Goal: Leave review/rating: Leave review/rating

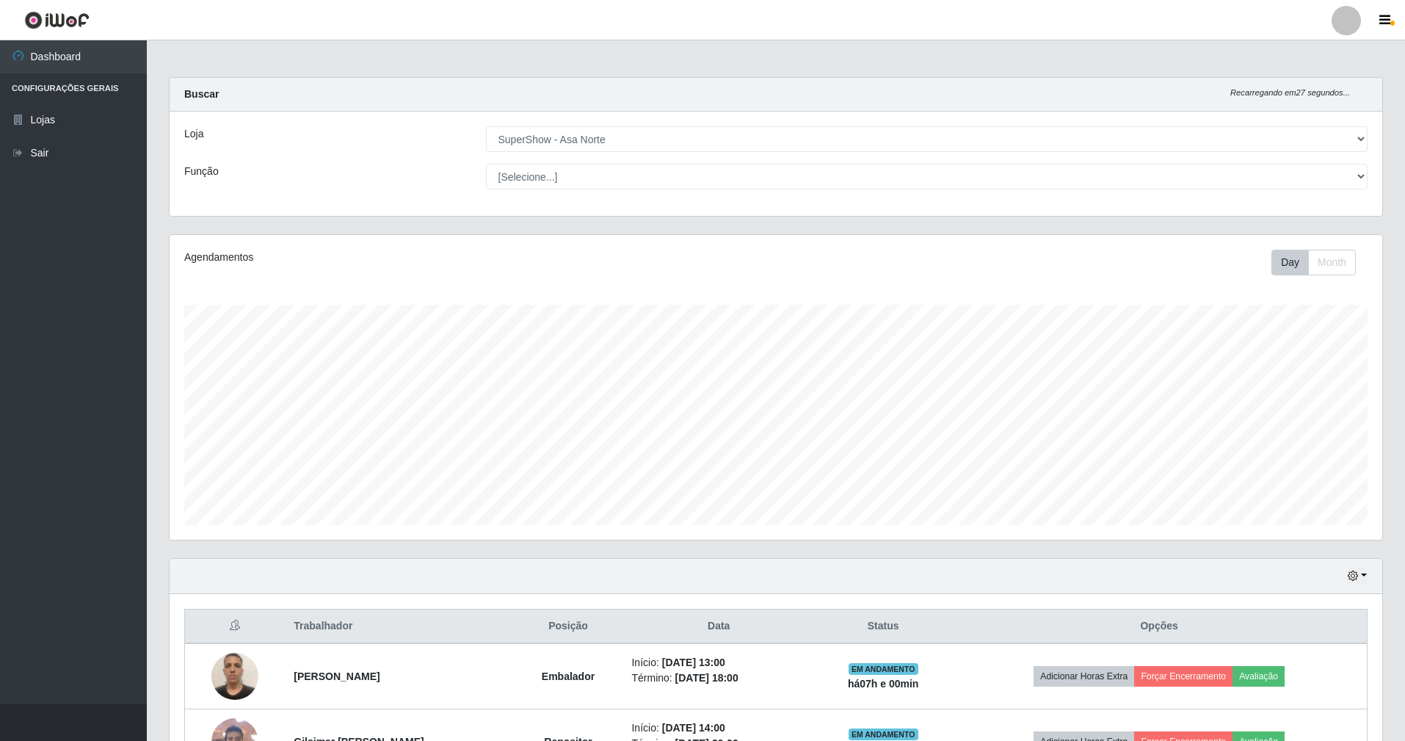
select select "71"
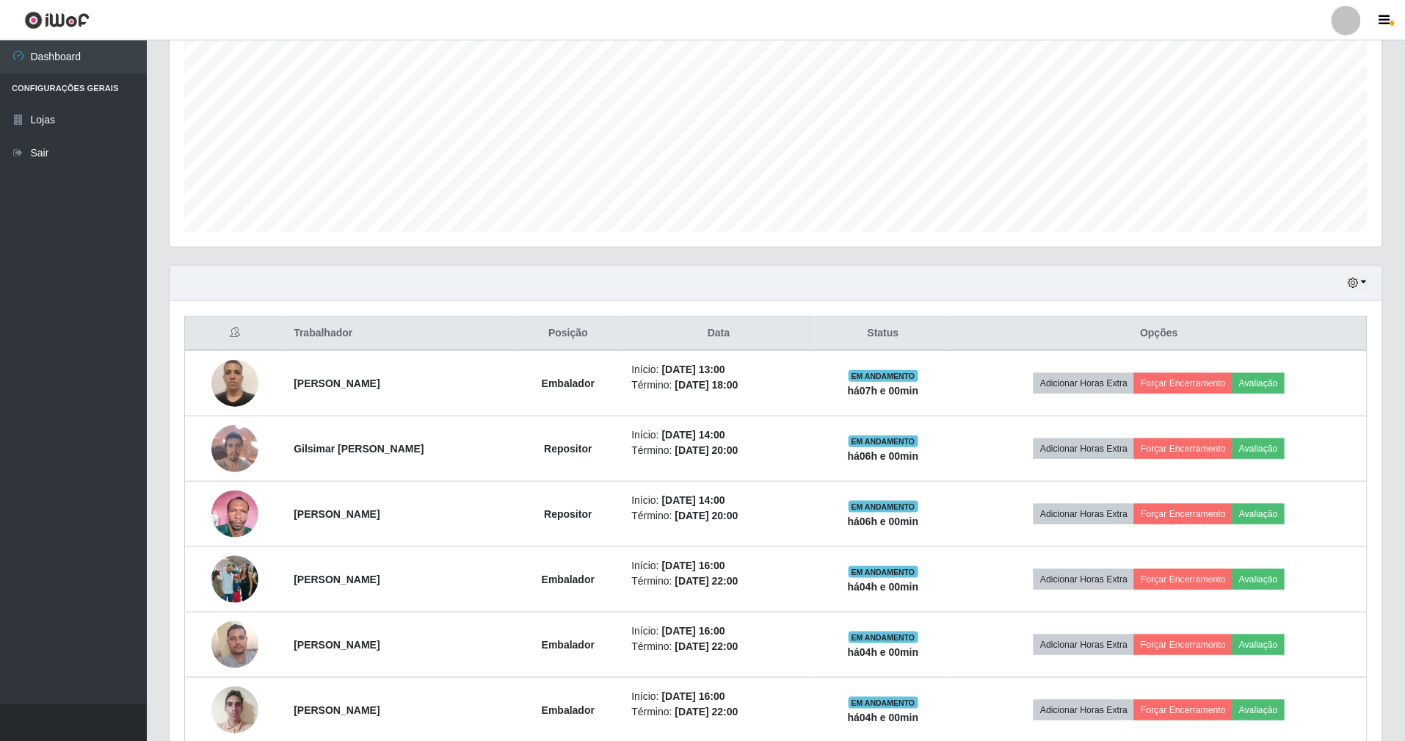
scroll to position [305, 1213]
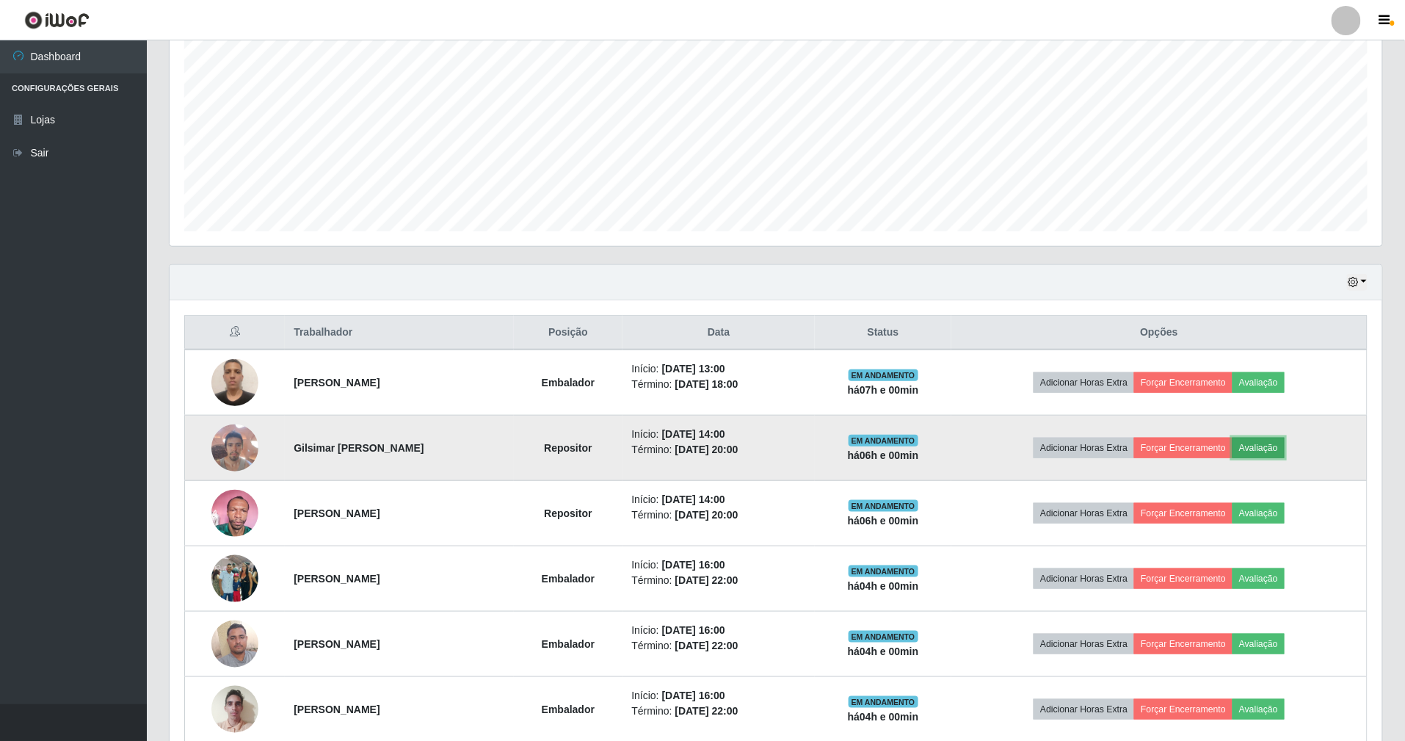
click at [1277, 454] on button "Avaliação" at bounding box center [1258, 447] width 52 height 21
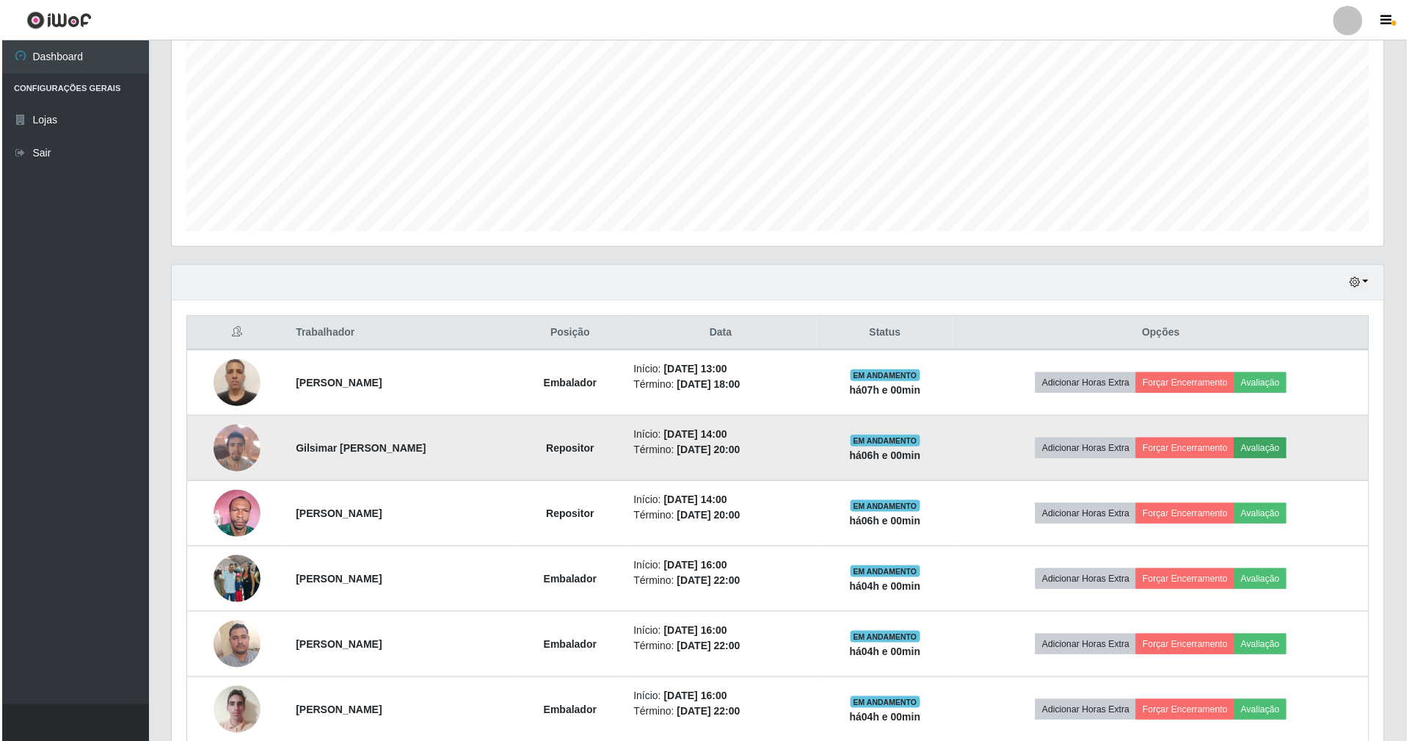
scroll to position [305, 1199]
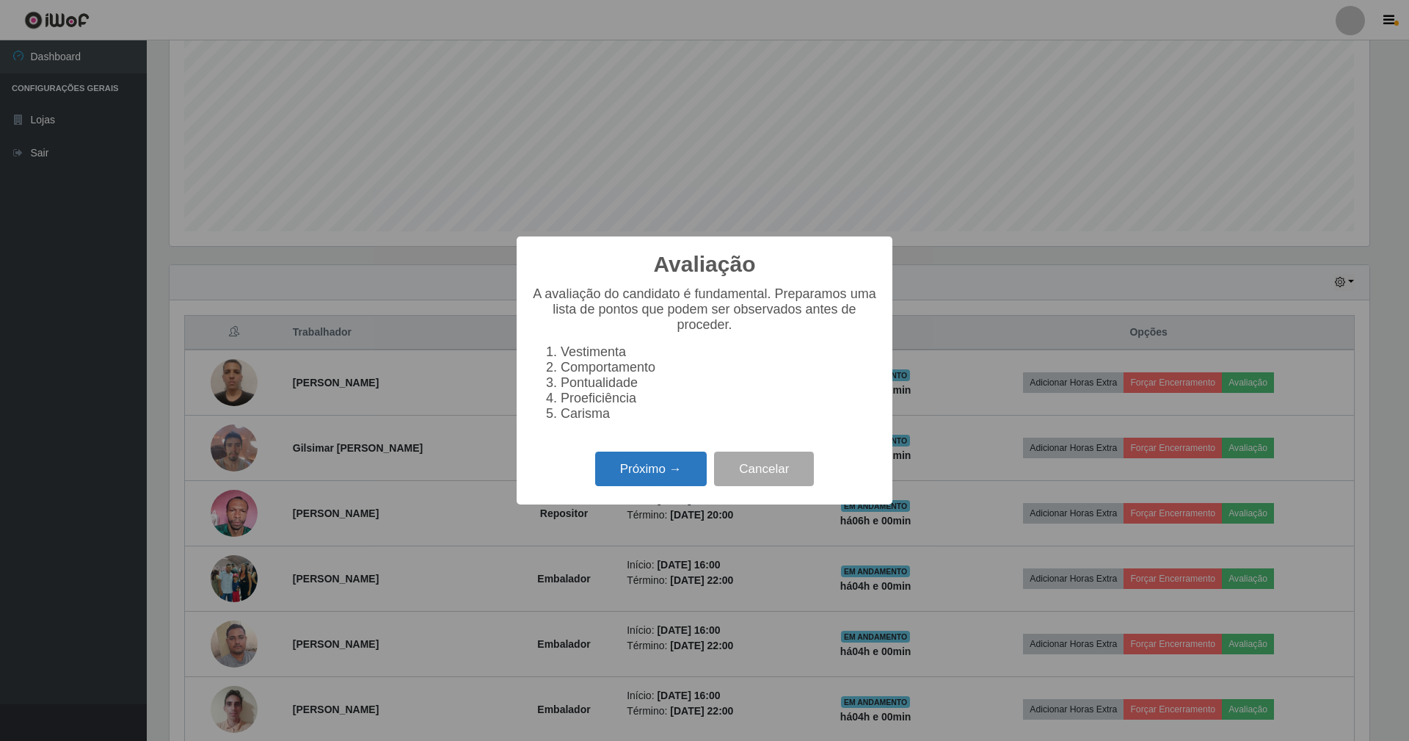
click at [646, 467] on button "Próximo →" at bounding box center [651, 468] width 112 height 34
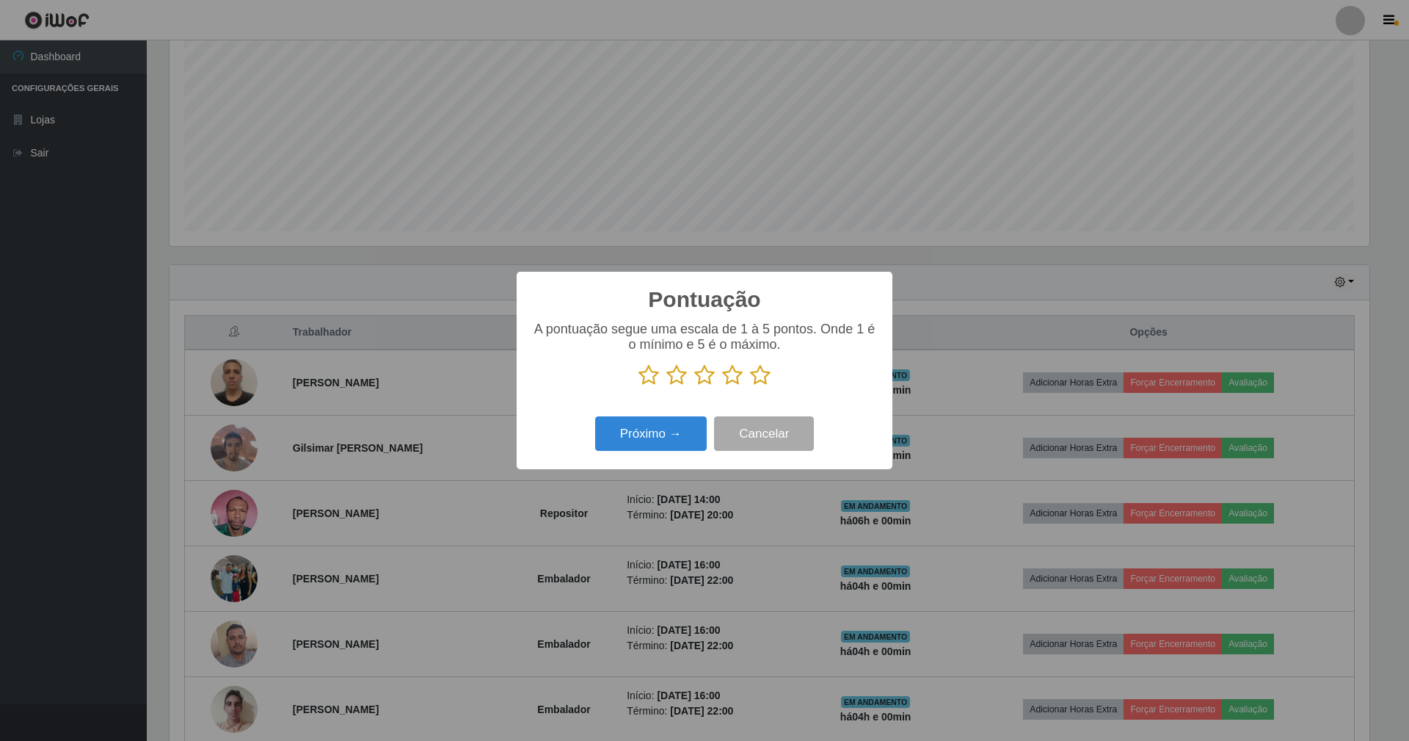
click at [767, 373] on icon at bounding box center [760, 375] width 21 height 22
click at [750, 386] on input "radio" at bounding box center [750, 386] width 0 height 0
click at [680, 426] on button "Próximo →" at bounding box center [651, 433] width 112 height 34
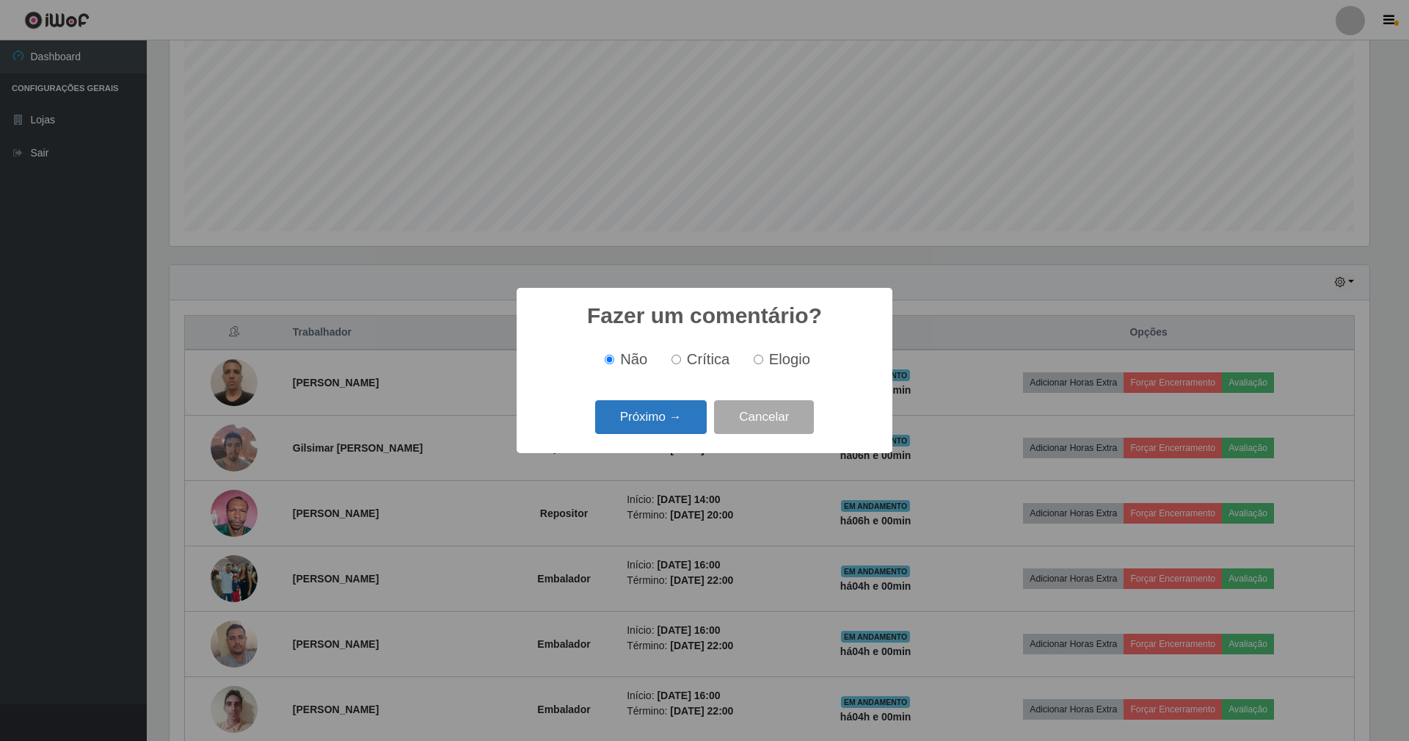
click at [670, 423] on button "Próximo →" at bounding box center [651, 417] width 112 height 34
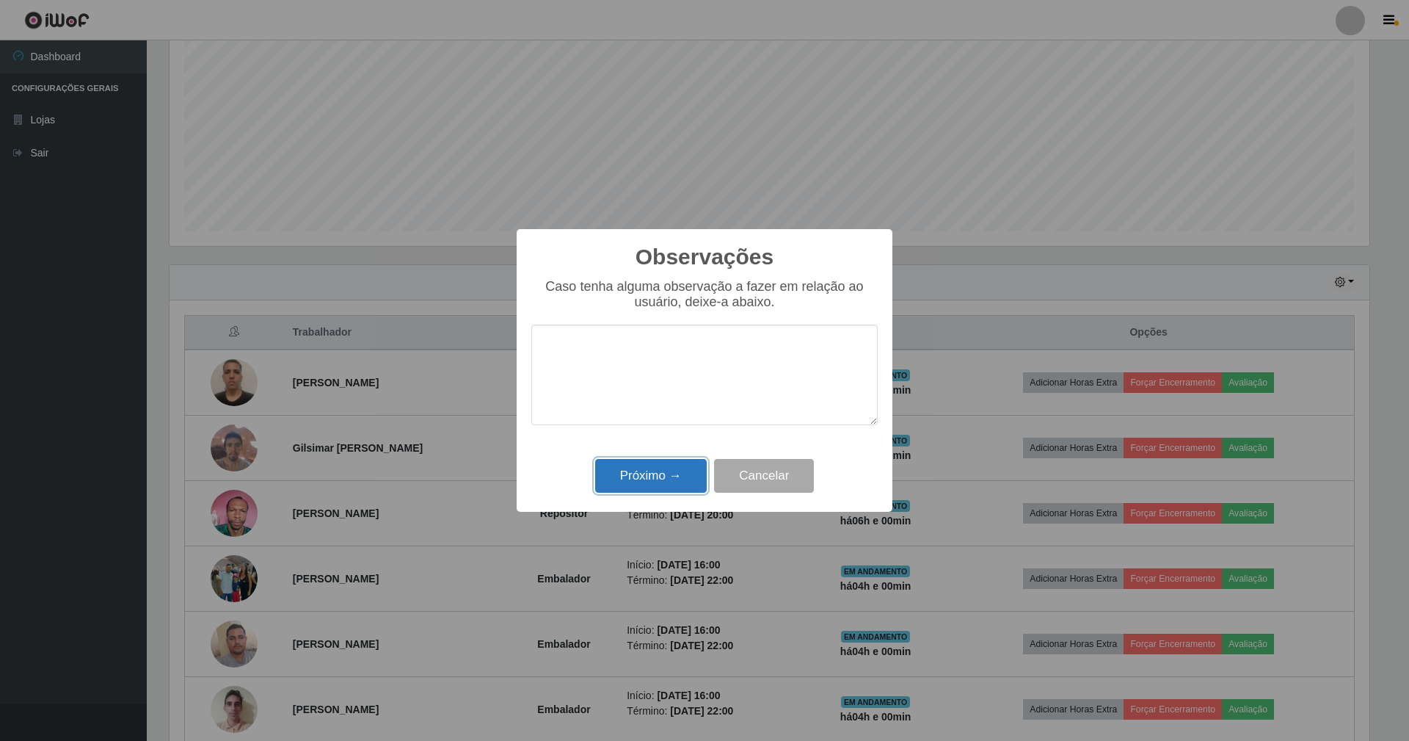
click at [640, 474] on button "Próximo →" at bounding box center [651, 476] width 112 height 34
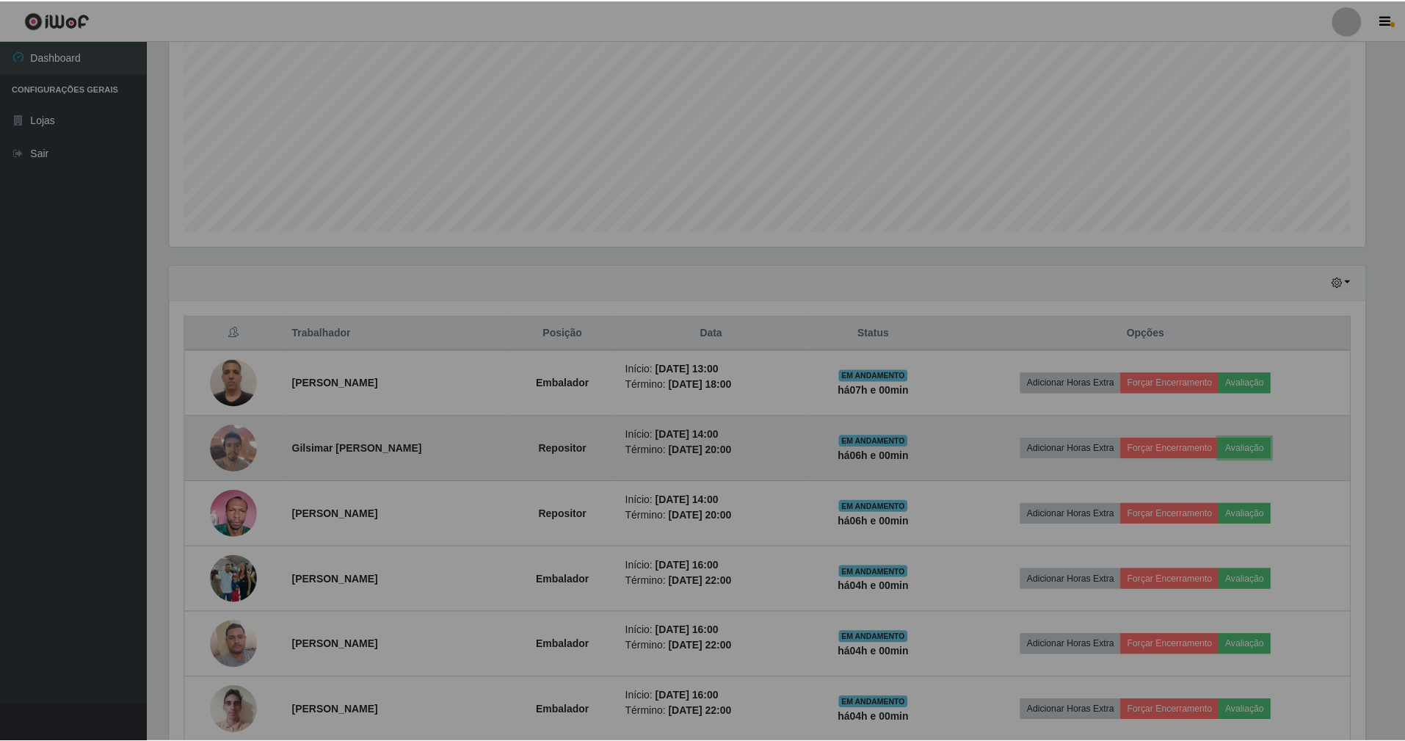
scroll to position [305, 1213]
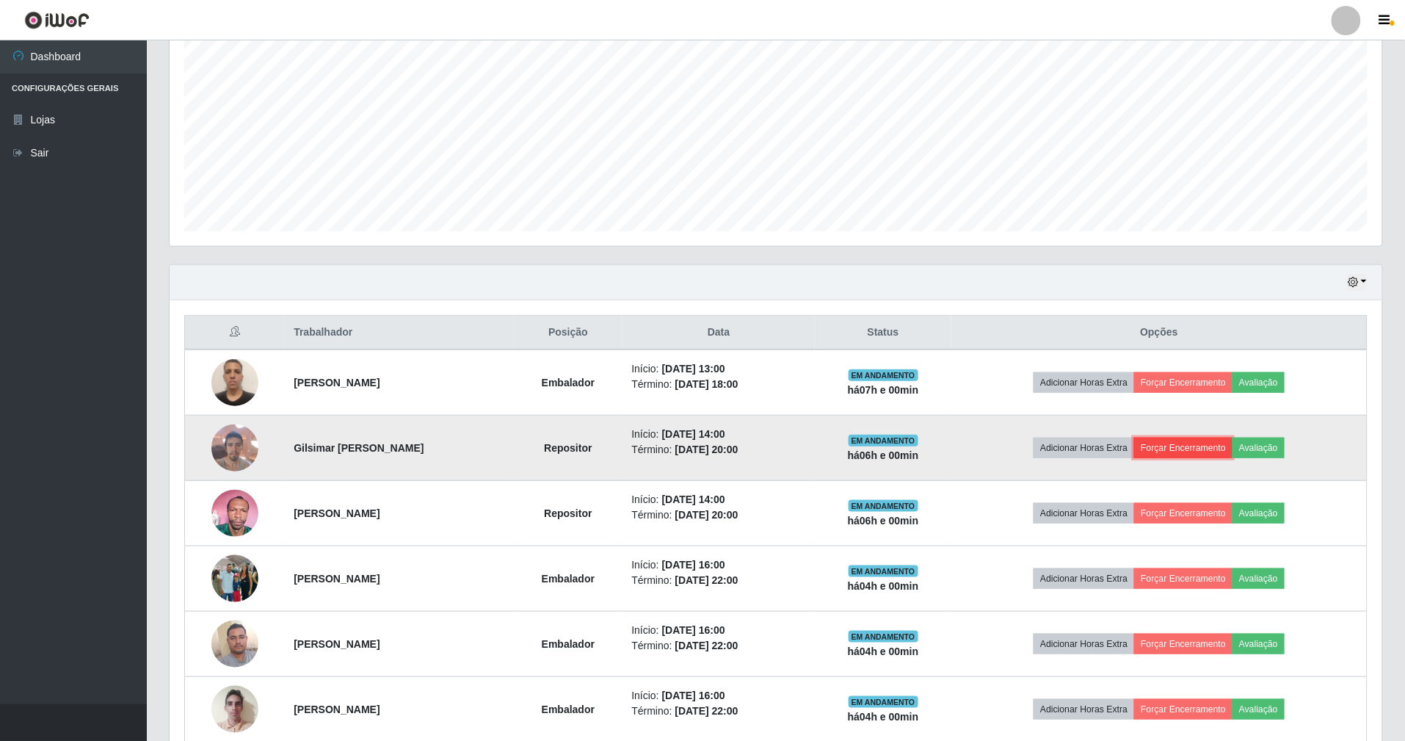
click at [1195, 447] on button "Forçar Encerramento" at bounding box center [1183, 447] width 98 height 21
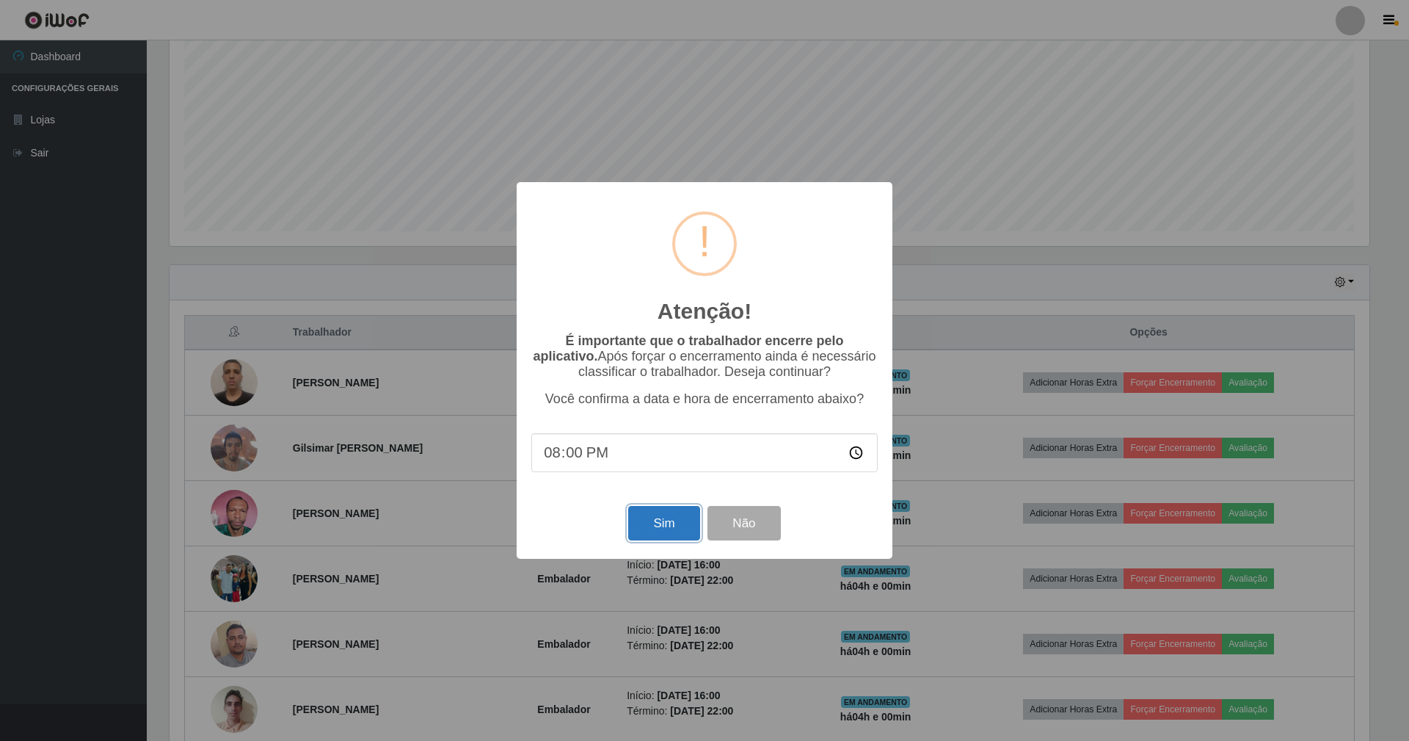
click at [666, 511] on button "Sim" at bounding box center [663, 523] width 71 height 34
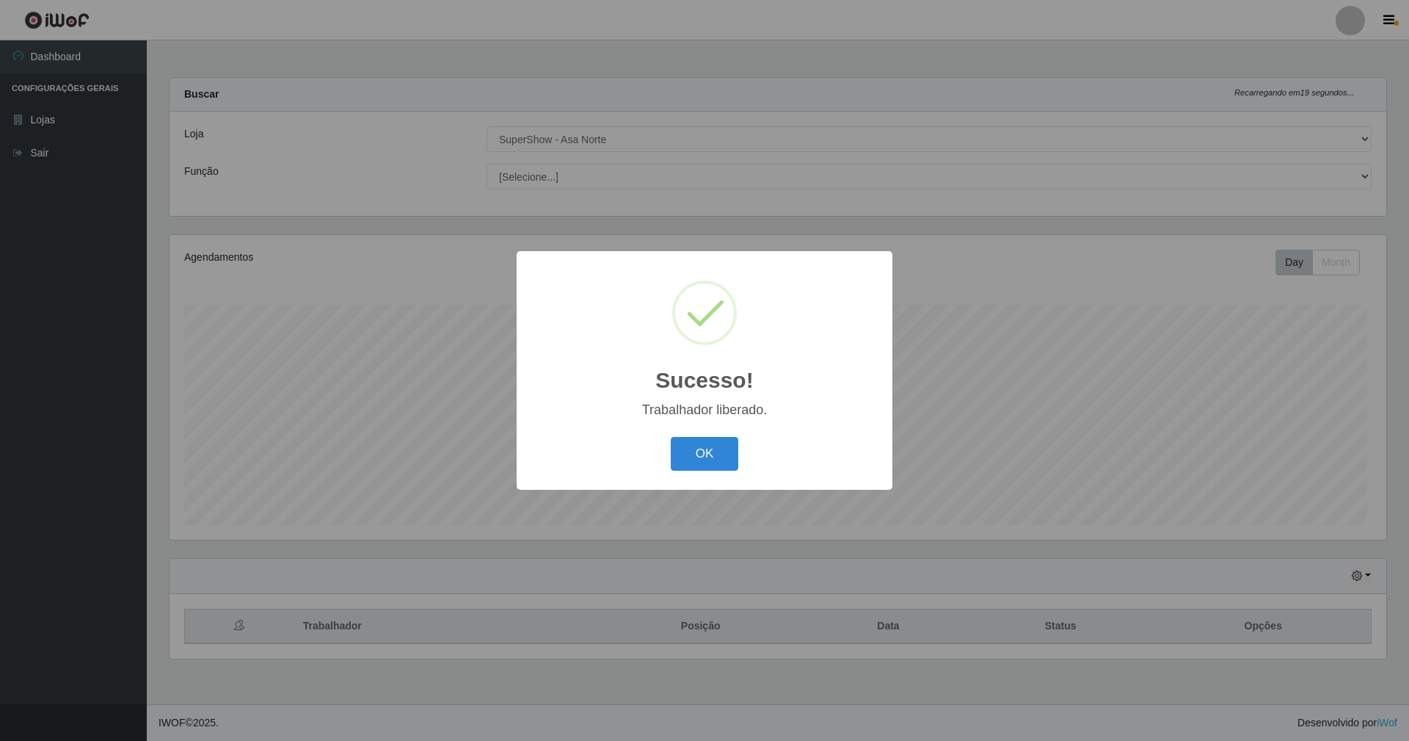
scroll to position [733662, 732750]
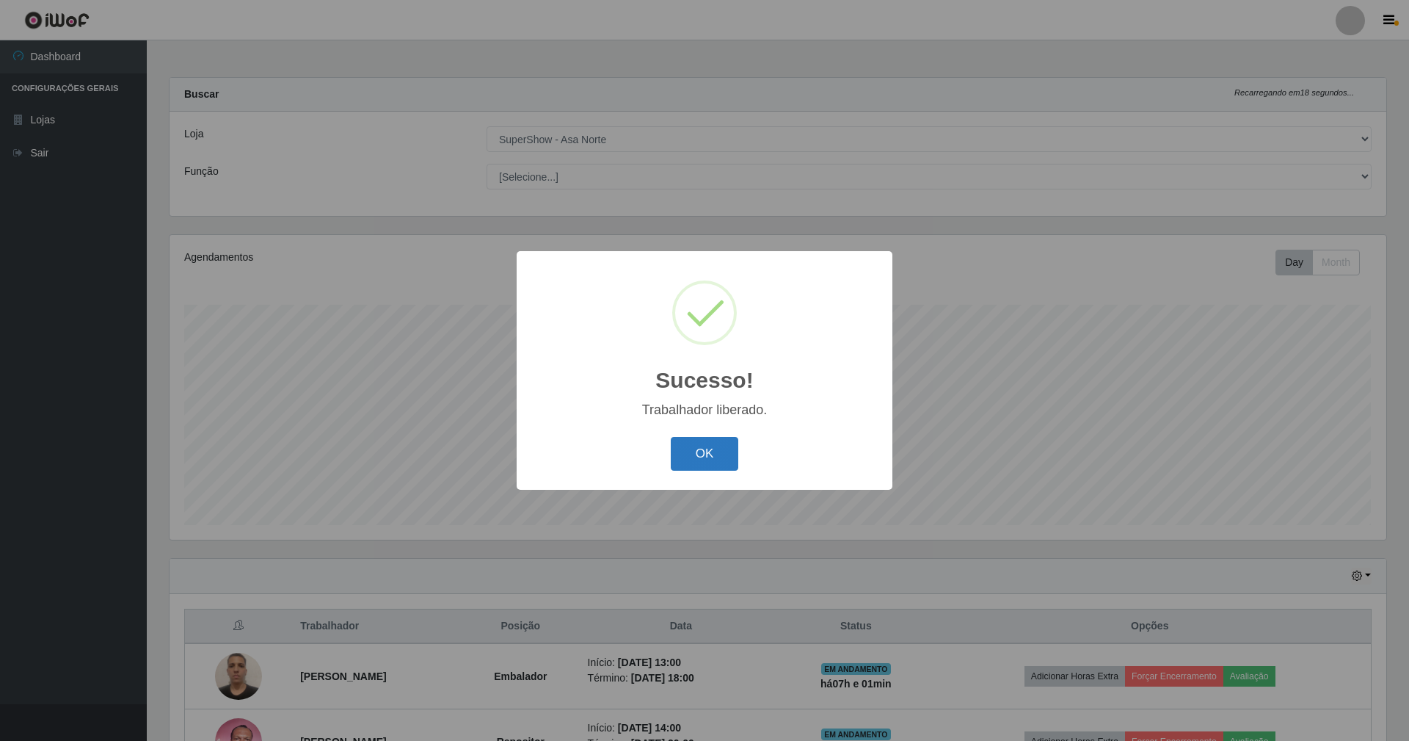
click at [703, 467] on button "OK" at bounding box center [705, 454] width 68 height 34
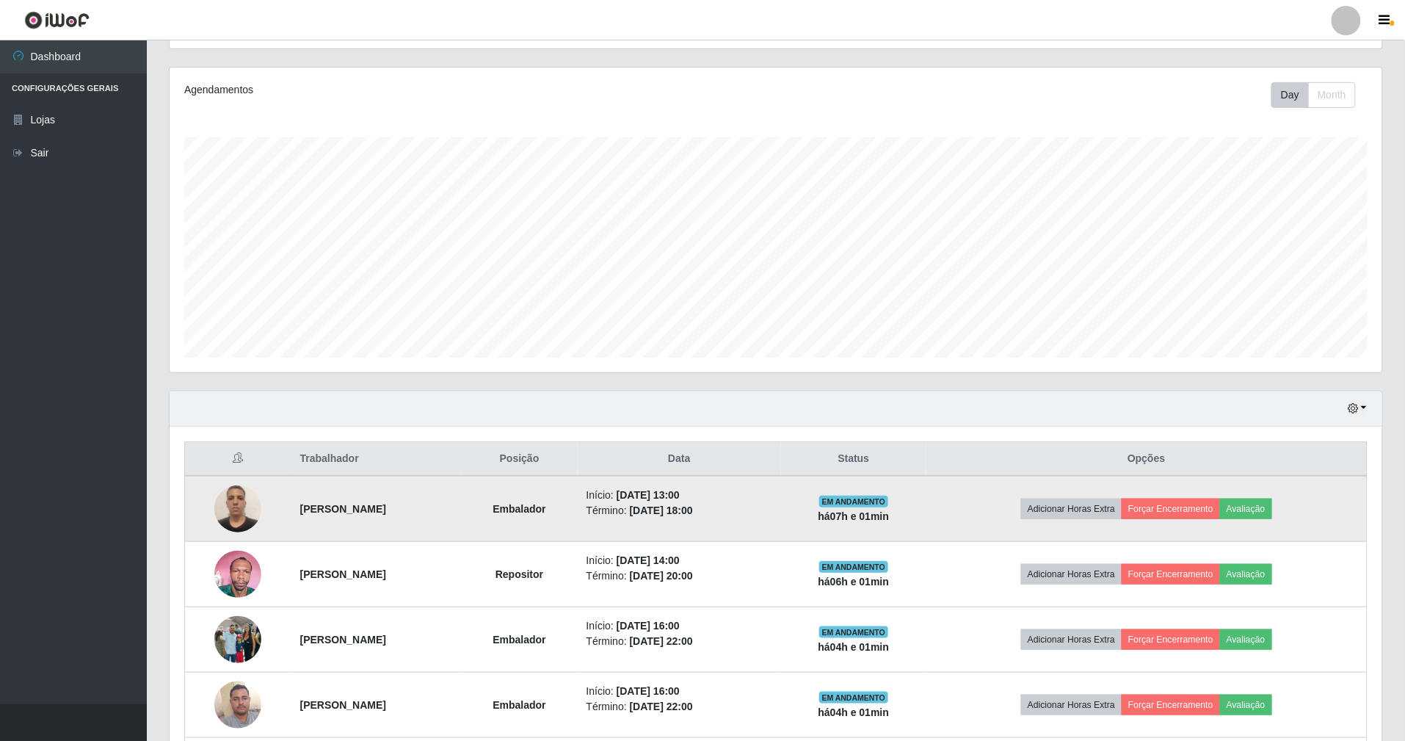
scroll to position [195, 0]
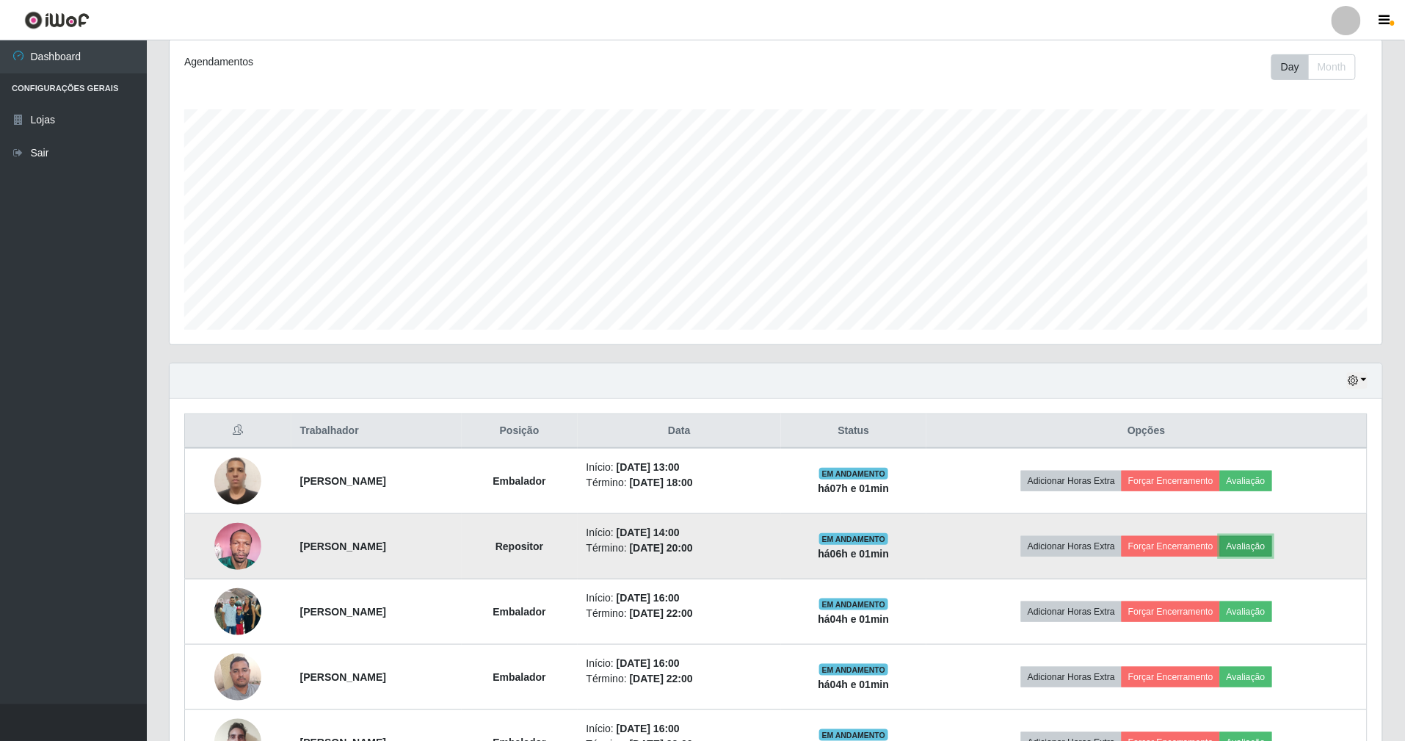
click at [1272, 547] on button "Avaliação" at bounding box center [1246, 546] width 52 height 21
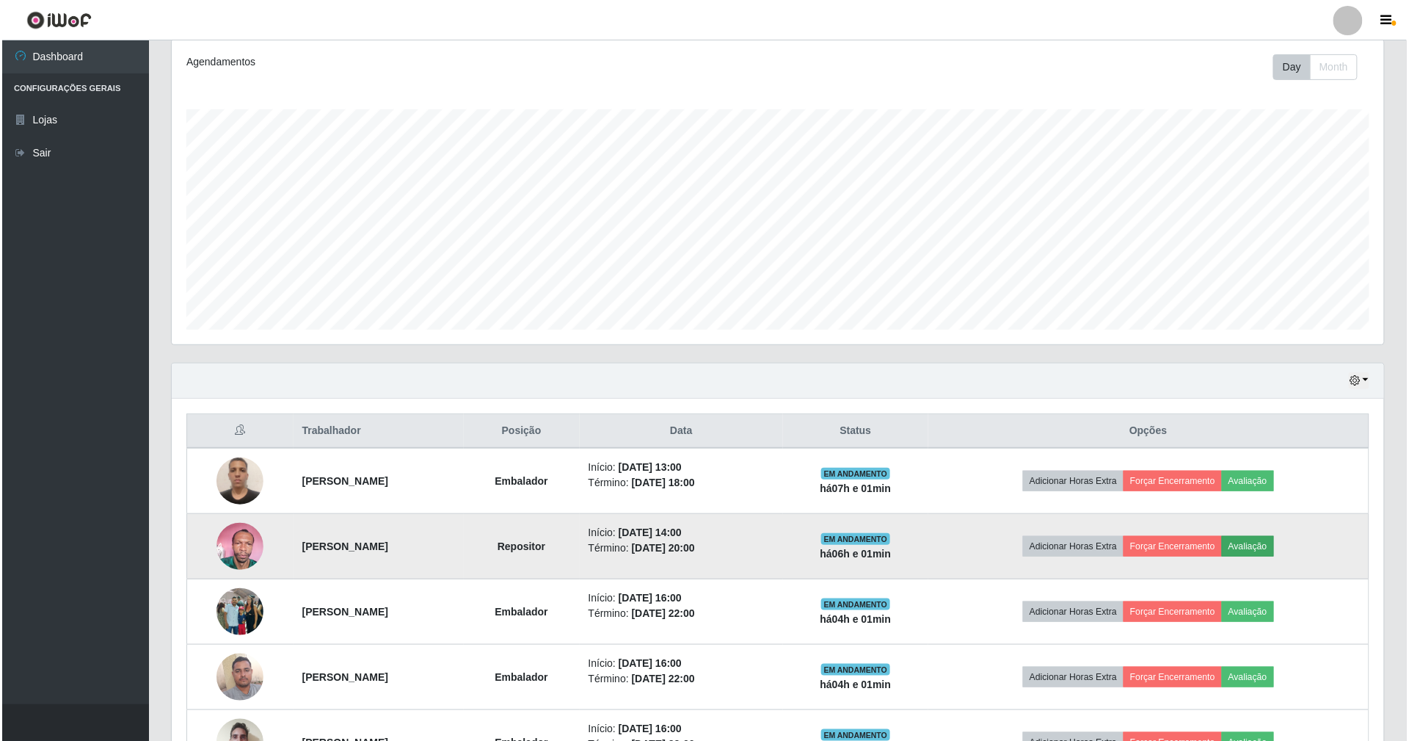
scroll to position [305, 1199]
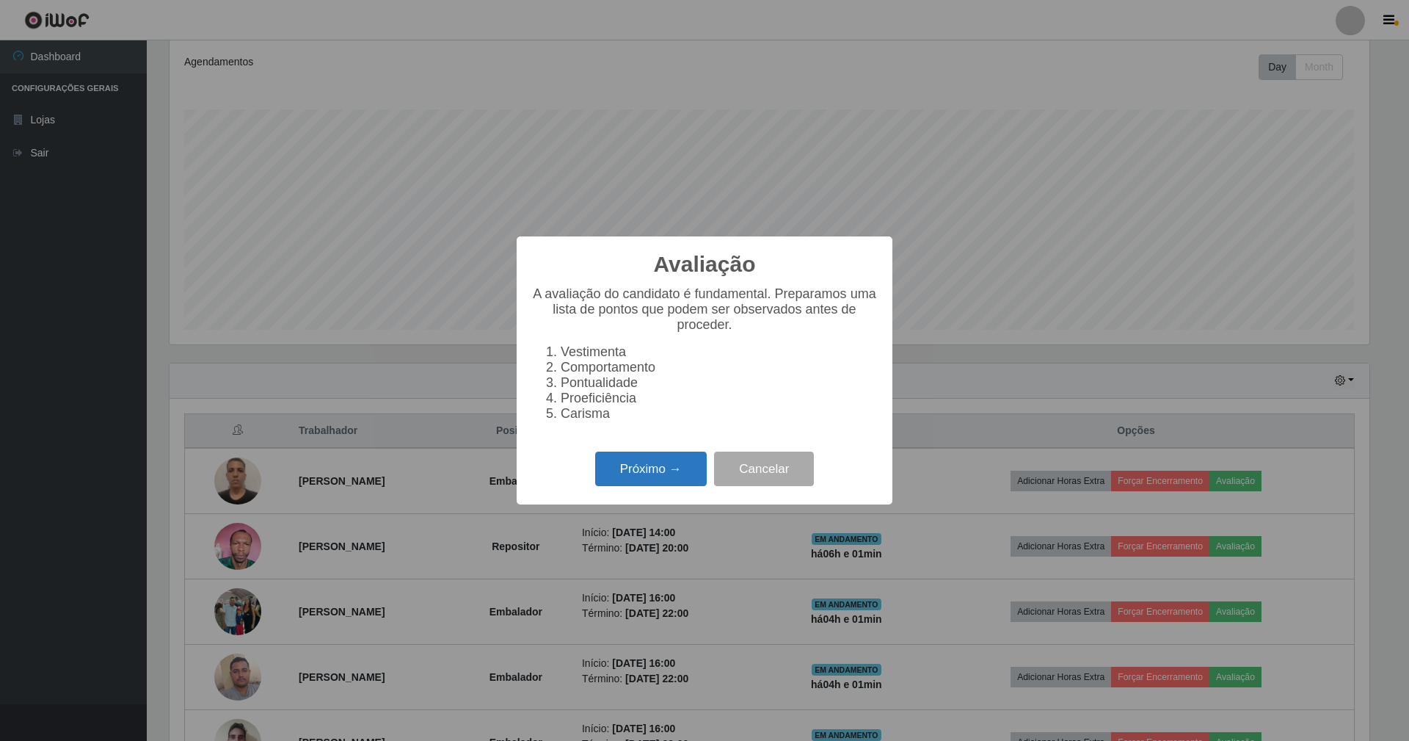
click at [640, 462] on button "Próximo →" at bounding box center [651, 468] width 112 height 34
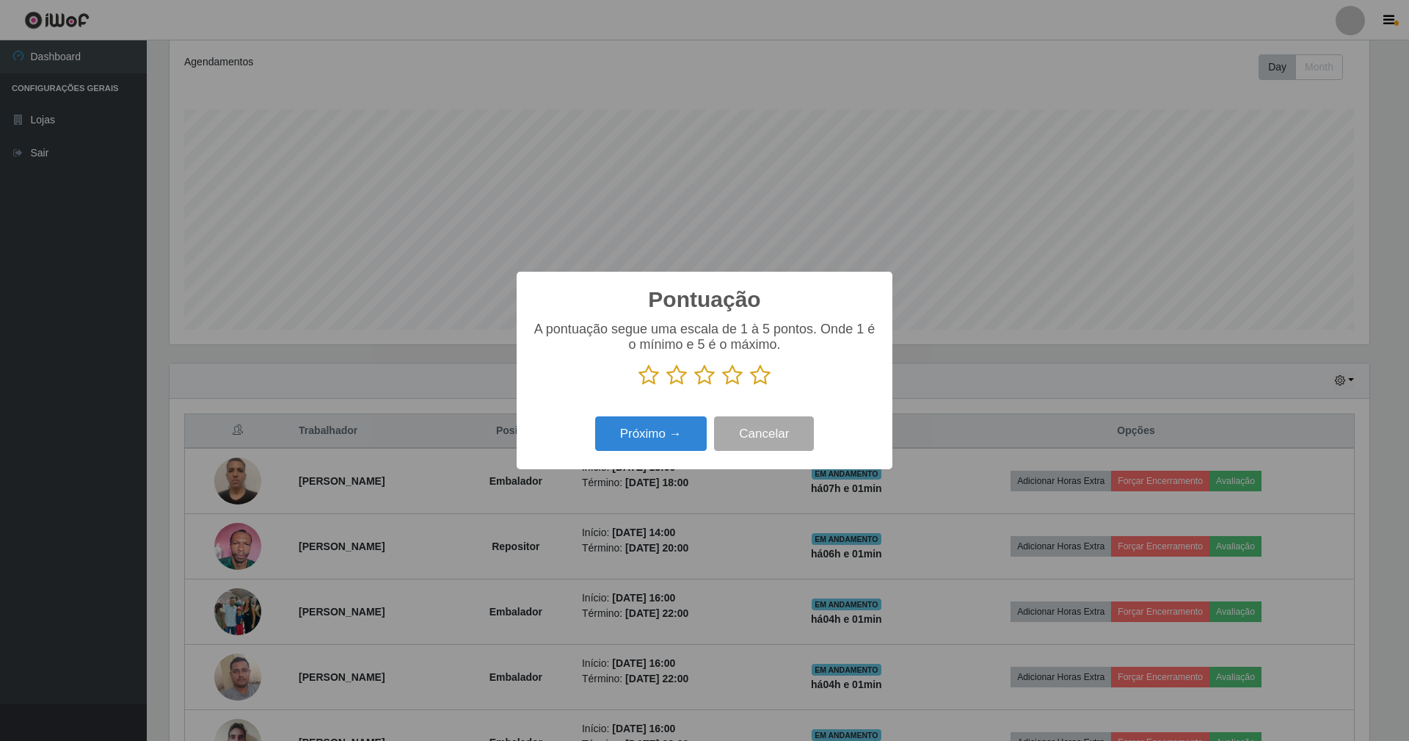
click at [761, 377] on icon at bounding box center [760, 375] width 21 height 22
click at [750, 386] on input "radio" at bounding box center [750, 386] width 0 height 0
click at [652, 442] on button "Próximo →" at bounding box center [651, 433] width 112 height 34
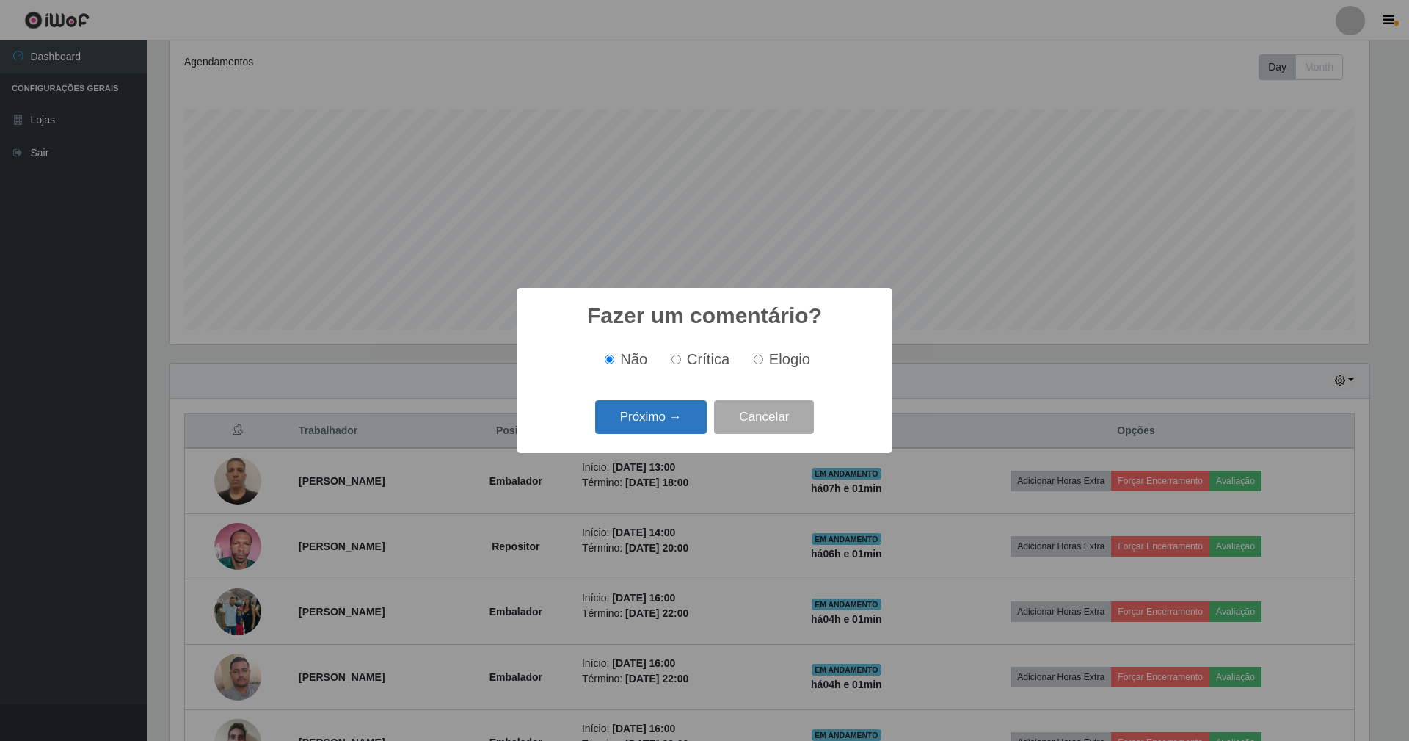
click at [678, 421] on button "Próximo →" at bounding box center [651, 417] width 112 height 34
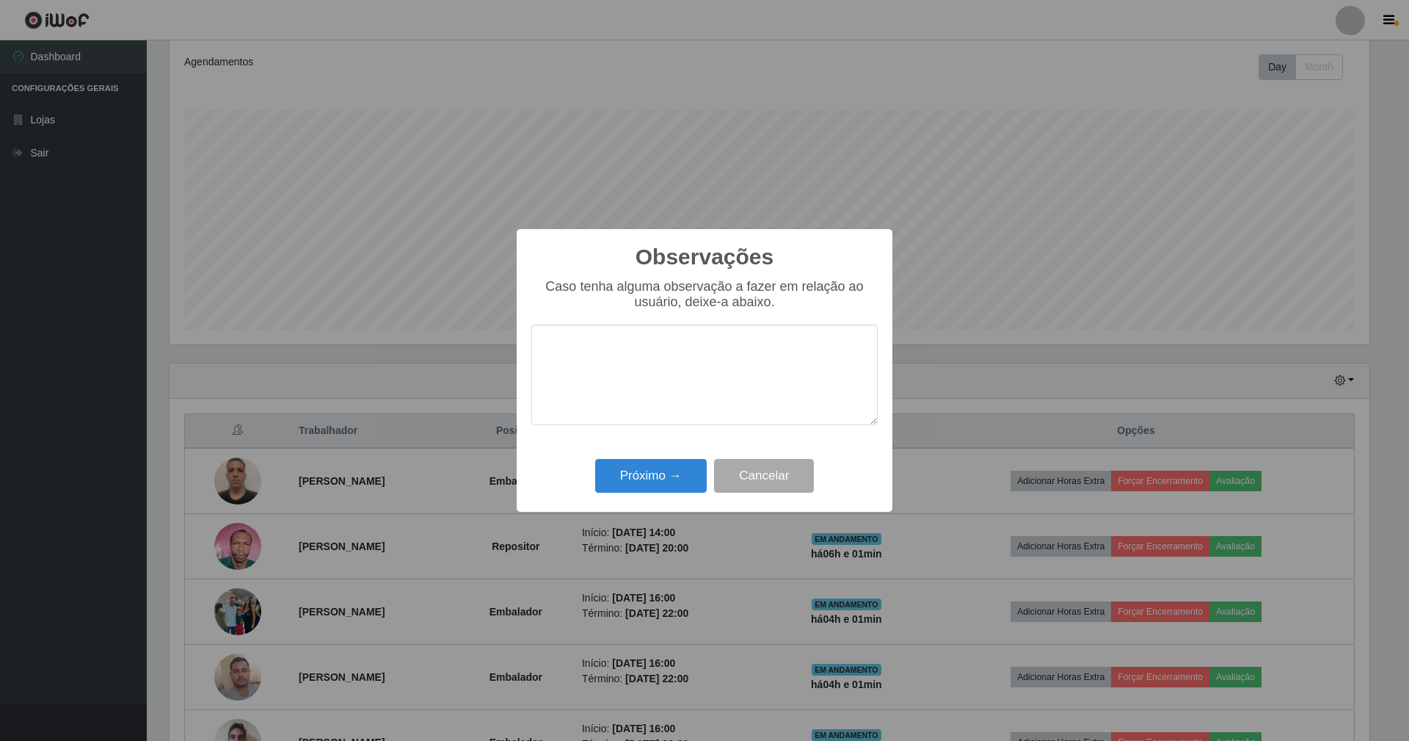
click at [677, 458] on div "Próximo → Cancelar" at bounding box center [704, 475] width 346 height 42
click at [677, 461] on button "Próximo →" at bounding box center [651, 476] width 112 height 34
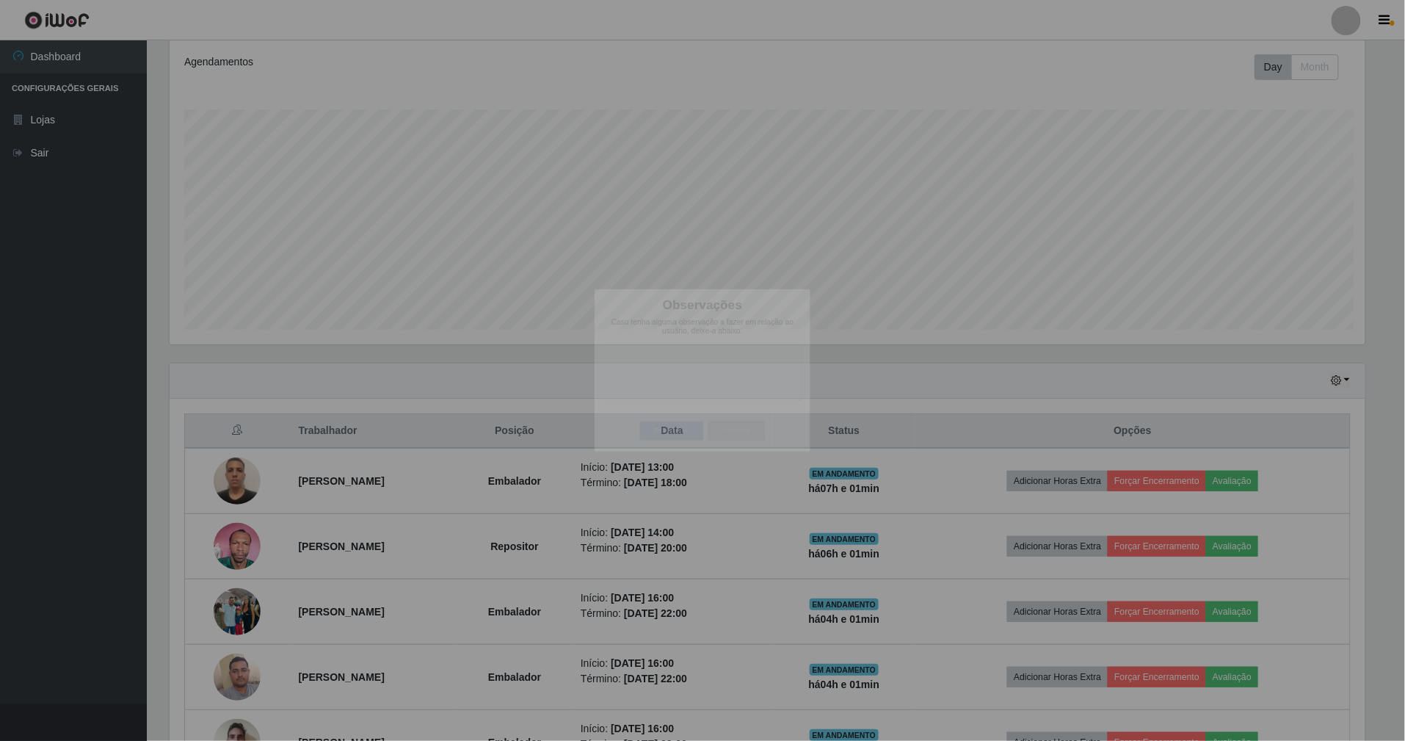
scroll to position [305, 1213]
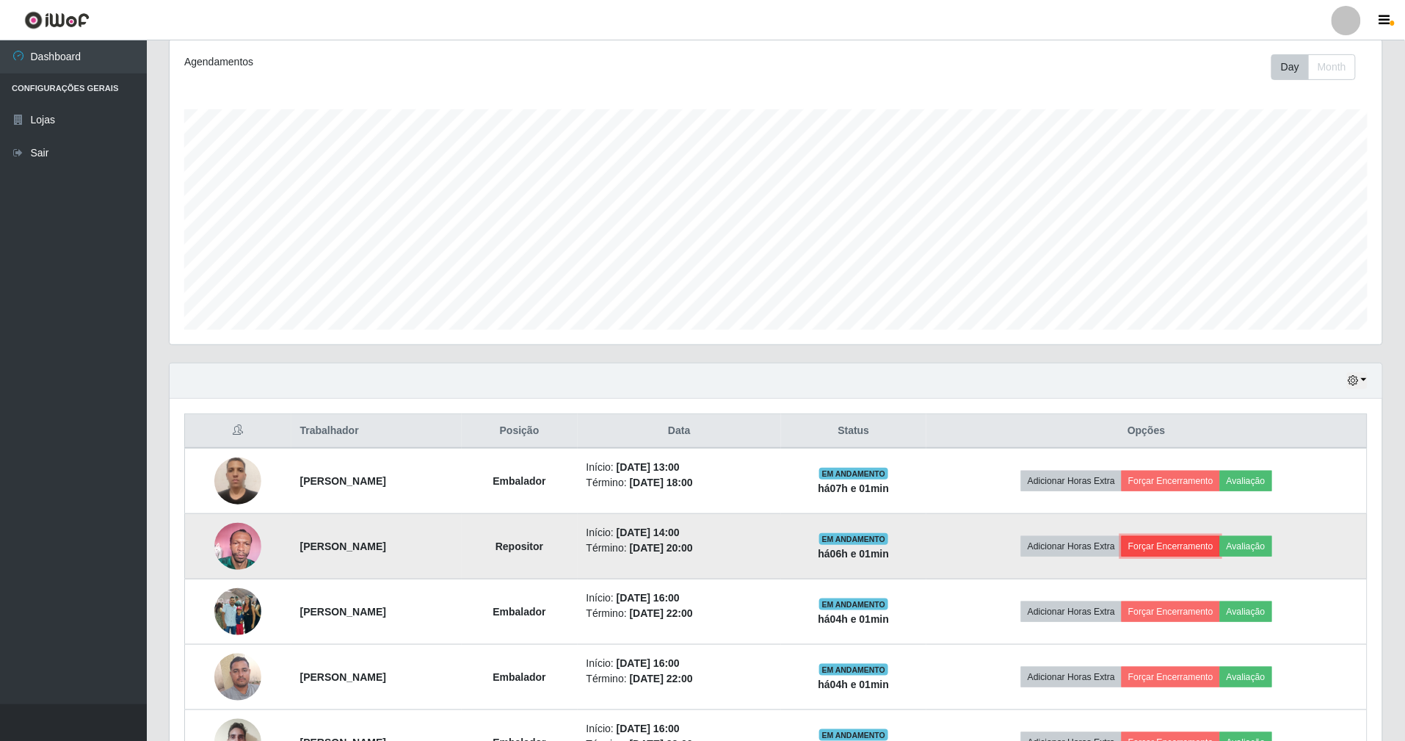
click at [1220, 556] on button "Forçar Encerramento" at bounding box center [1171, 546] width 98 height 21
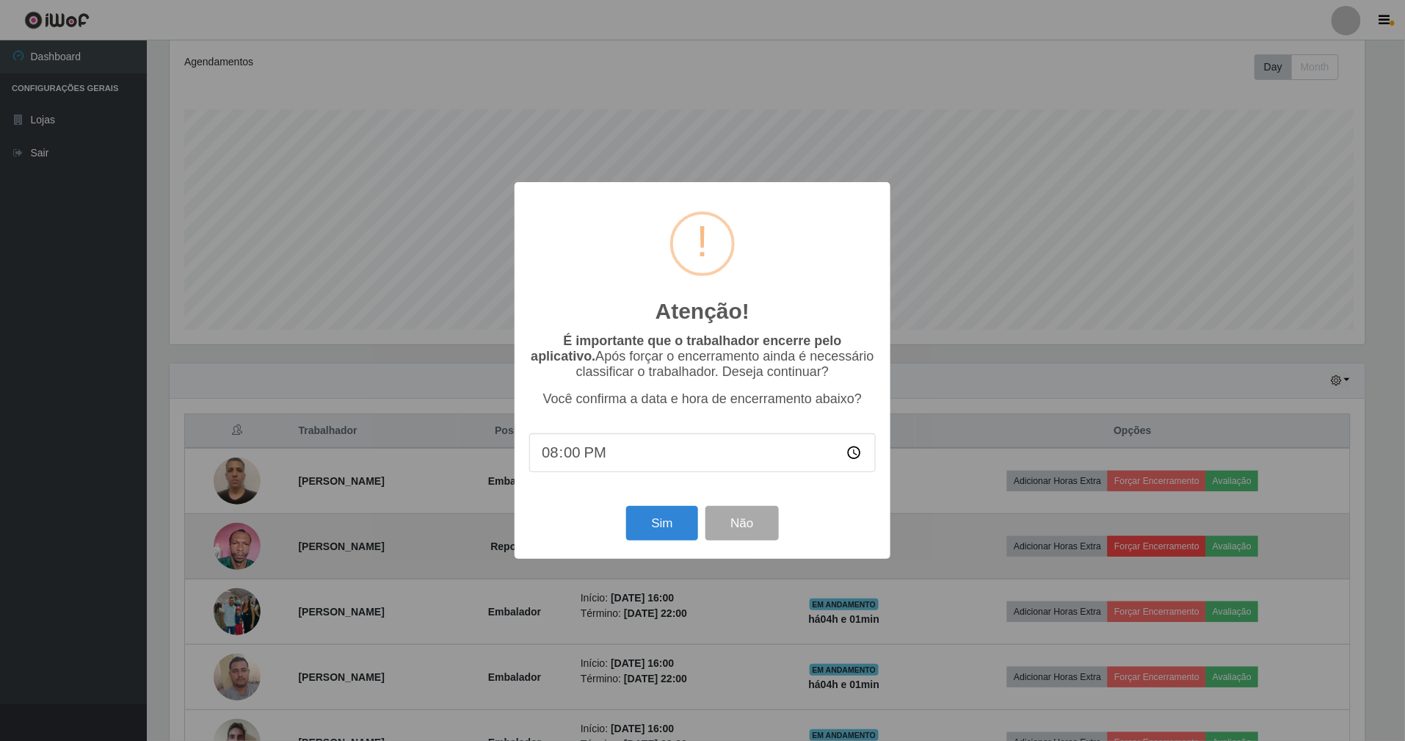
scroll to position [305, 1199]
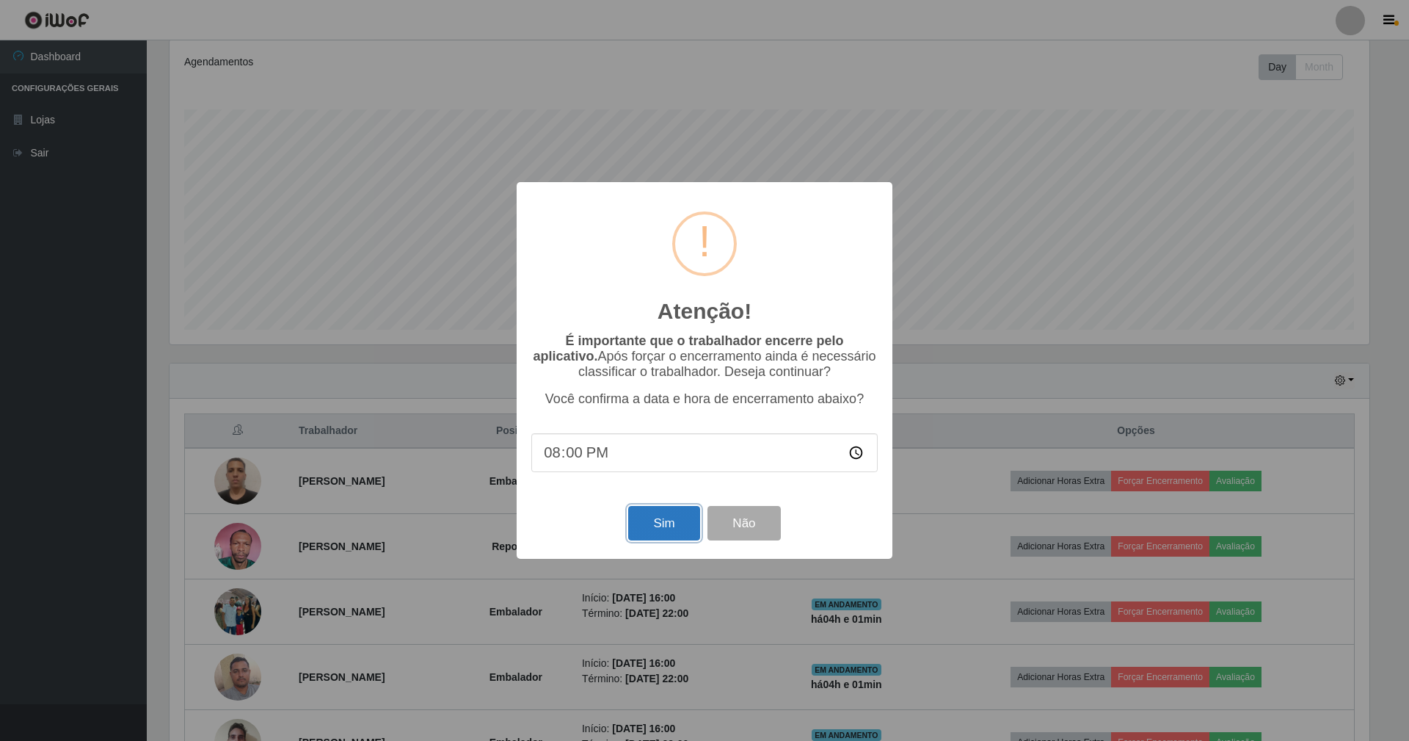
click at [630, 515] on button "Sim" at bounding box center [663, 523] width 71 height 34
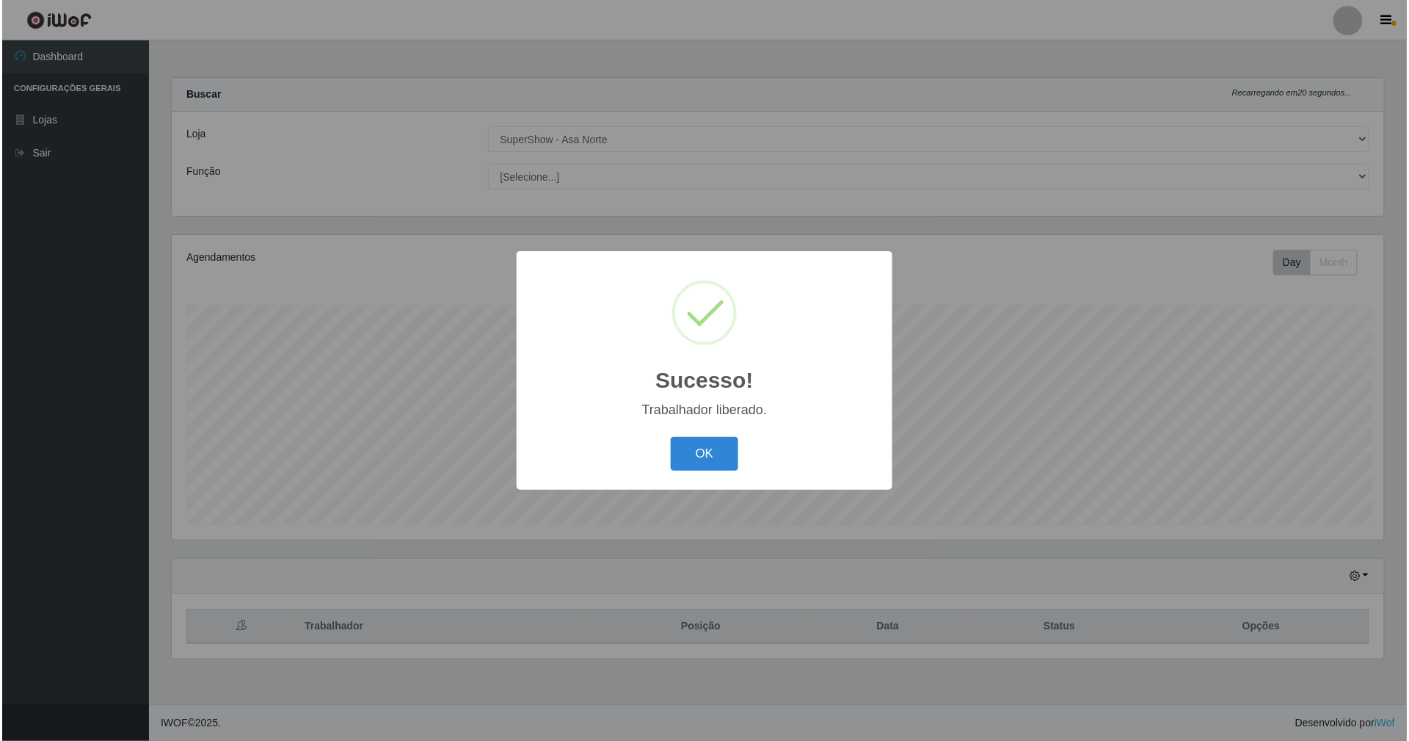
scroll to position [0, 0]
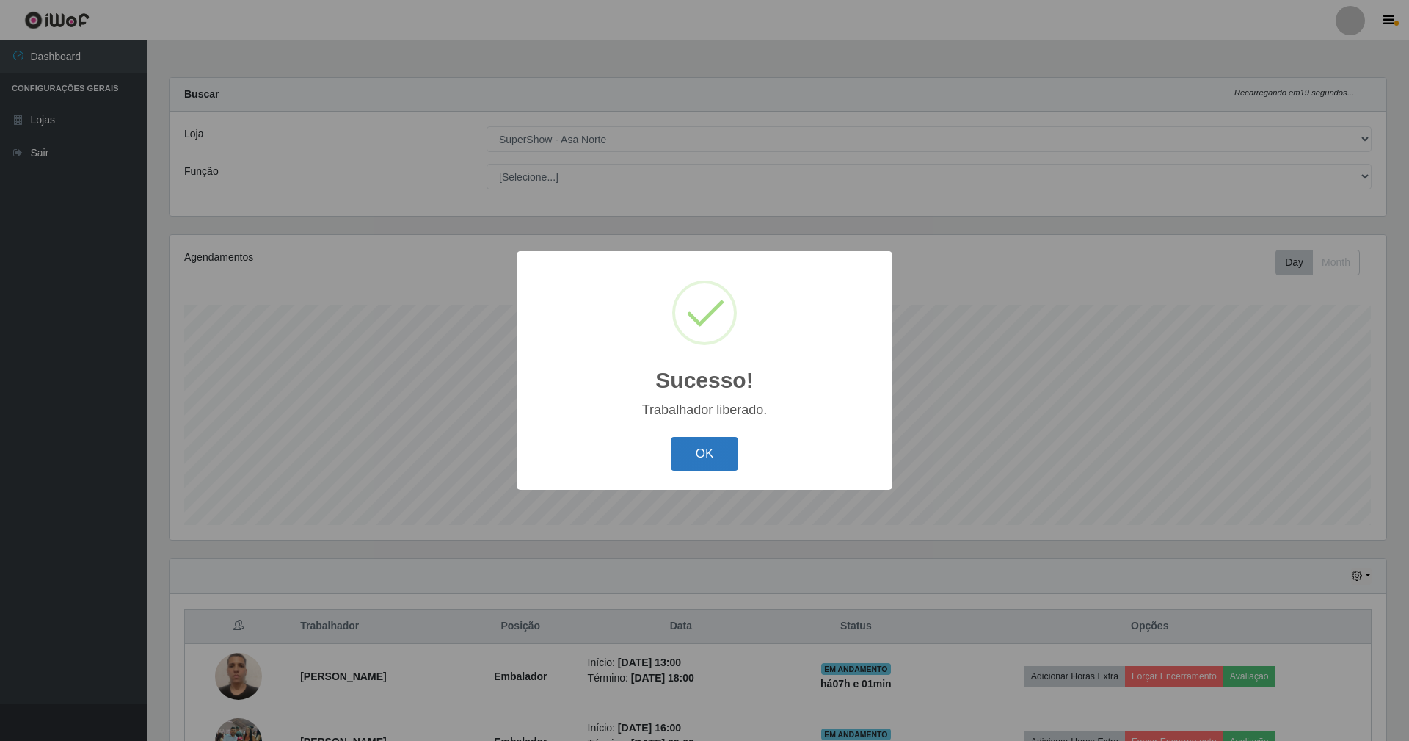
click at [691, 447] on button "OK" at bounding box center [705, 454] width 68 height 34
